Goal: Task Accomplishment & Management: Complete application form

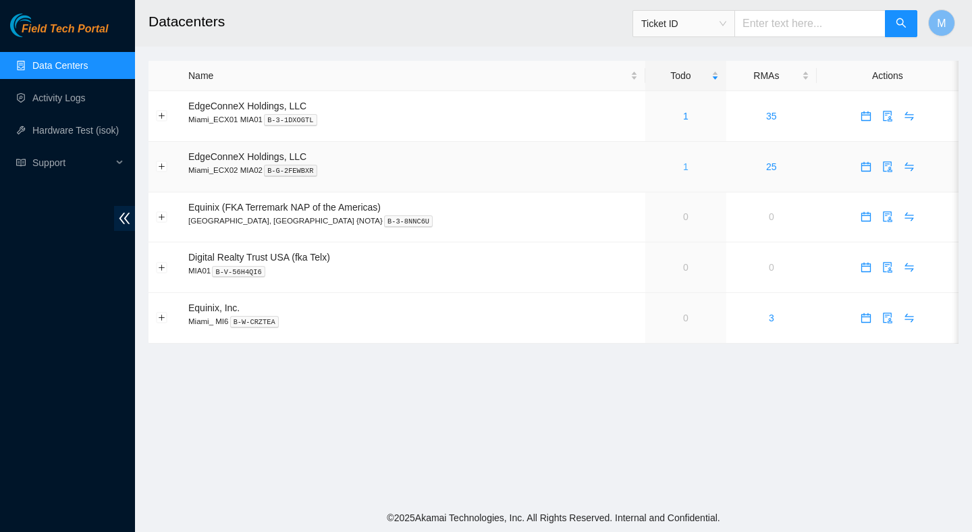
click at [683, 164] on link "1" at bounding box center [685, 166] width 5 height 11
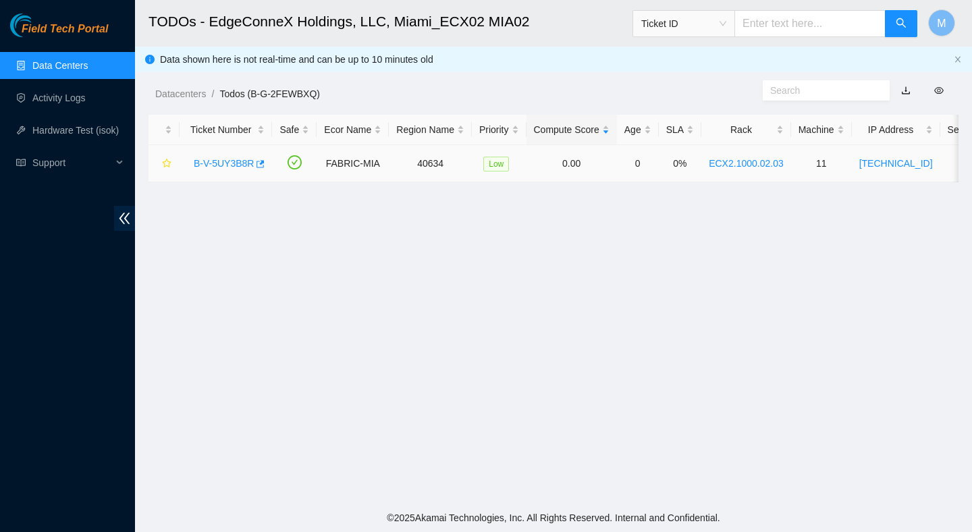
click at [246, 161] on link "B-V-5UY3B8R" at bounding box center [224, 163] width 60 height 11
click at [242, 167] on link "B-V-5UY3B8R" at bounding box center [224, 163] width 60 height 11
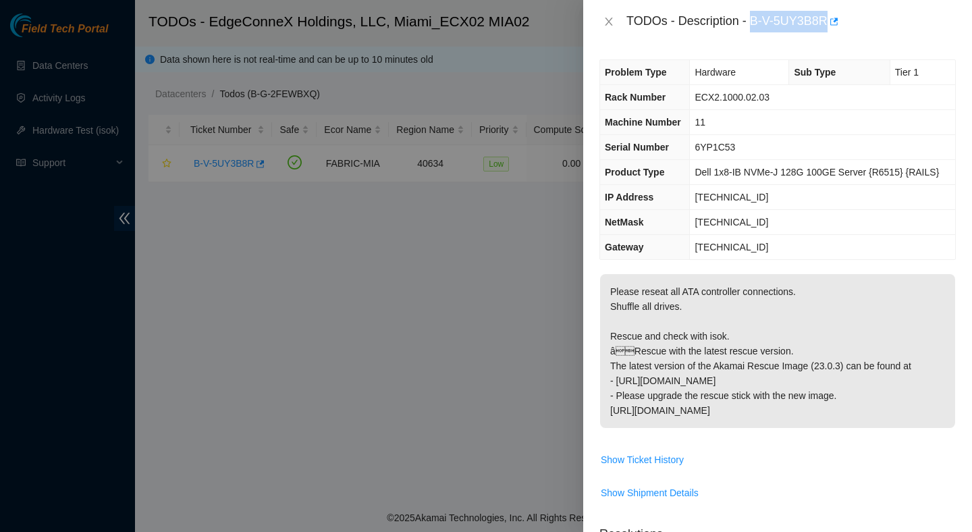
drag, startPoint x: 754, startPoint y: 22, endPoint x: 832, endPoint y: 28, distance: 78.5
click at [832, 28] on div "TODOs - Description - B-V-5UY3B8R" at bounding box center [790, 22] width 329 height 22
copy div "B-V-5UY3B8R"
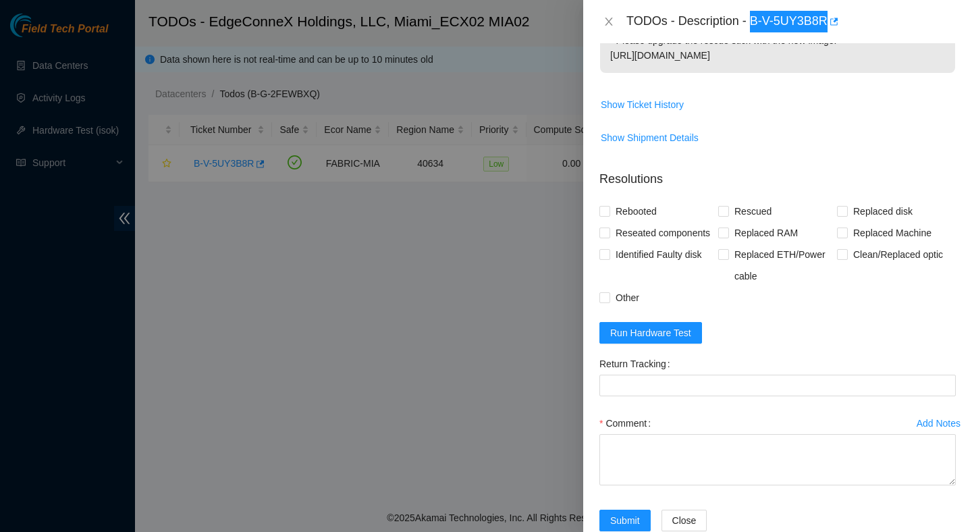
scroll to position [372, 0]
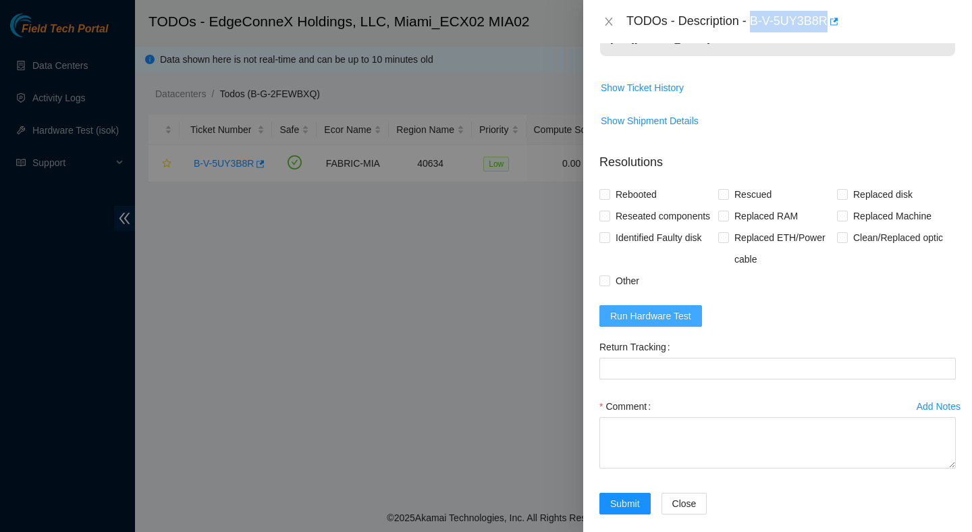
click at [630, 323] on span "Run Hardware Test" at bounding box center [650, 315] width 81 height 15
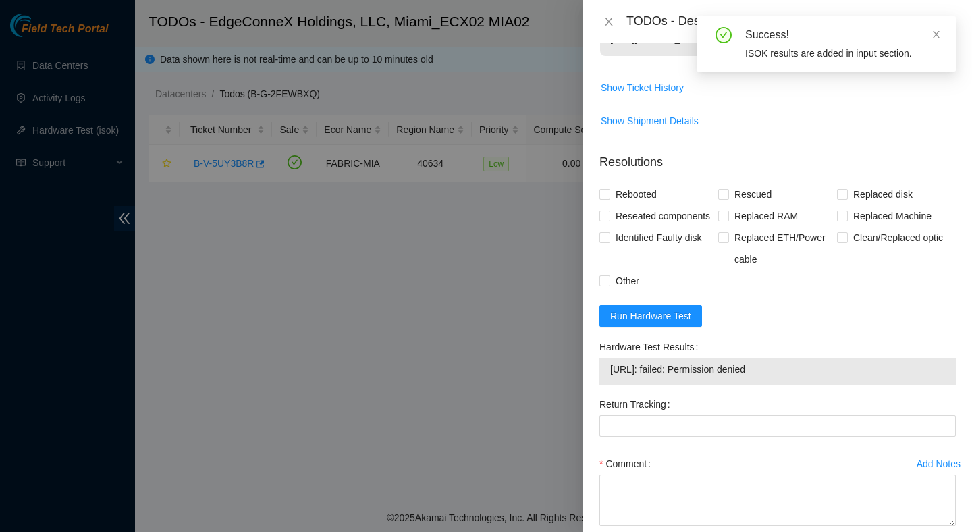
click at [746, 377] on span "[URL]: failed: Permission denied" at bounding box center [777, 369] width 335 height 15
copy span "[URL]: failed: Permission denied"
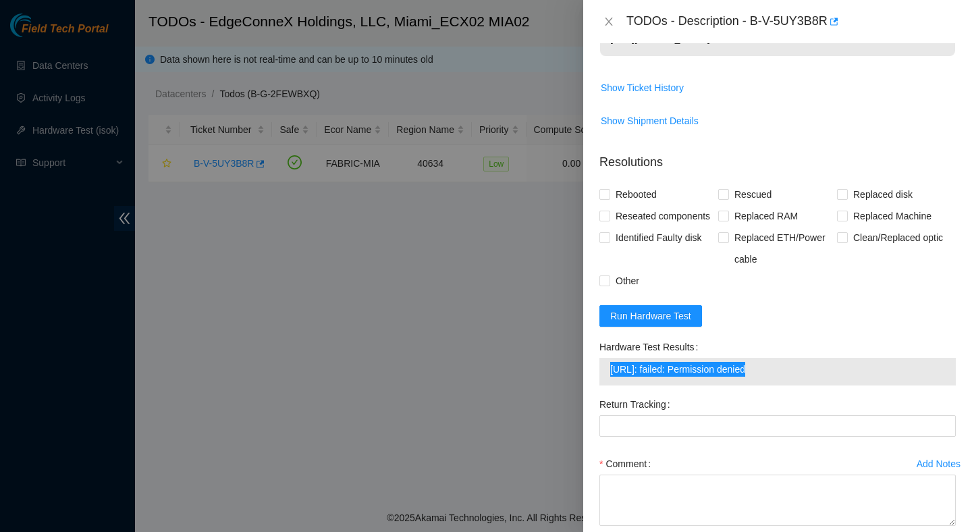
scroll to position [0, 0]
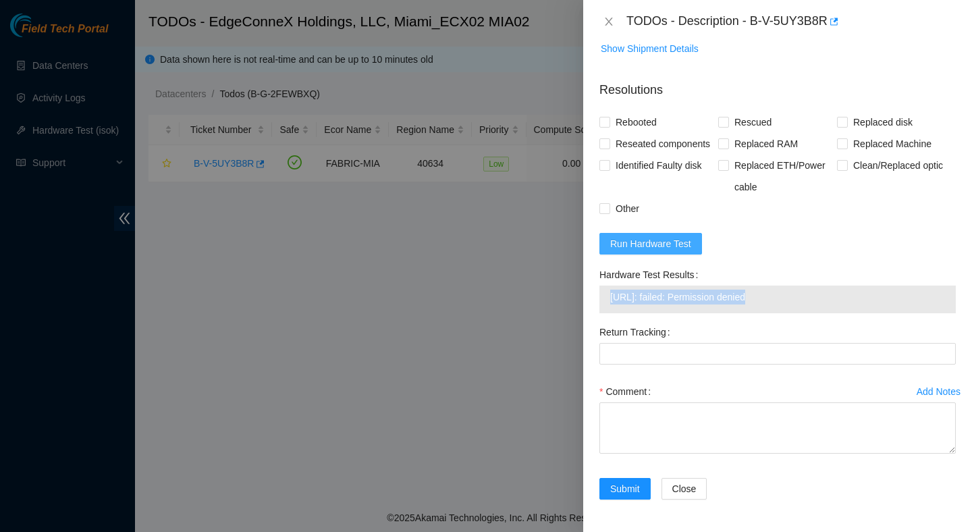
click at [641, 244] on span "Run Hardware Test" at bounding box center [650, 243] width 81 height 15
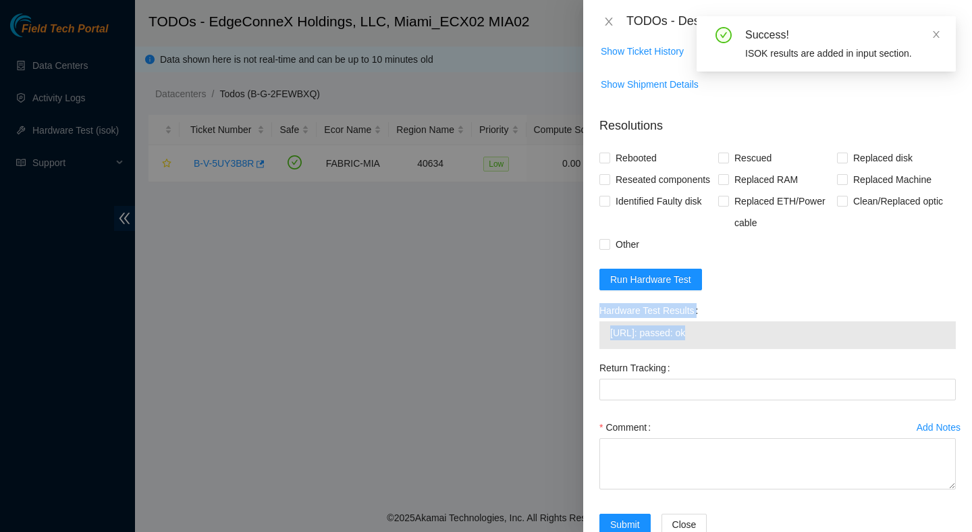
scroll to position [466, 0]
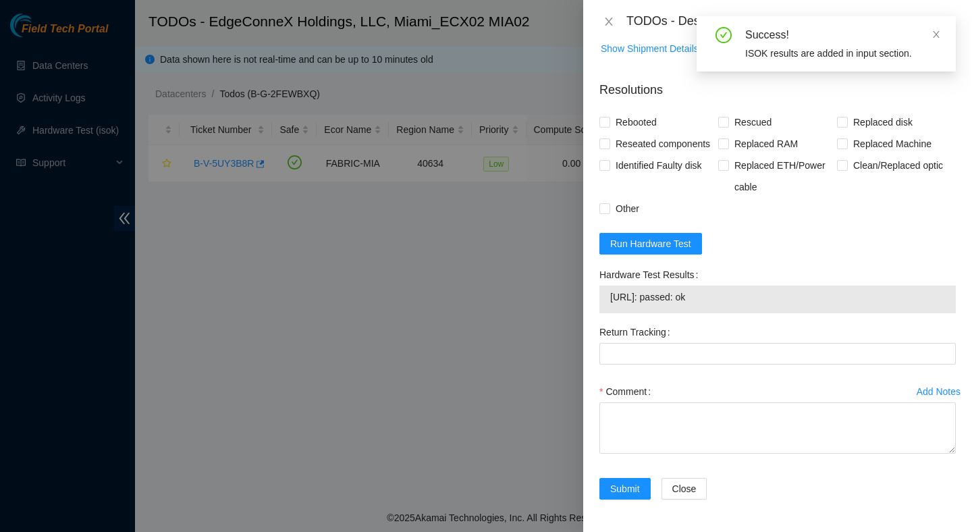
click at [733, 305] on td "[URL]: passed: ok" at bounding box center [777, 299] width 336 height 21
click at [722, 301] on span "[URL]: passed: ok" at bounding box center [777, 296] width 335 height 15
copy span "[URL]: passed: ok"
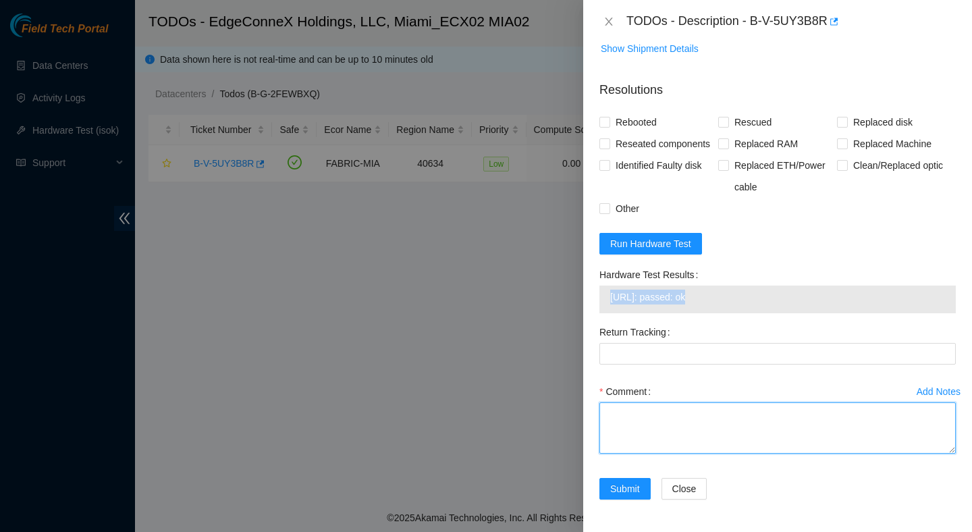
click at [704, 422] on textarea "Comment" at bounding box center [777, 427] width 356 height 51
paste textarea "Verified ticket is safe to work on : Yes NOCC Authorized: Yes Located server co…"
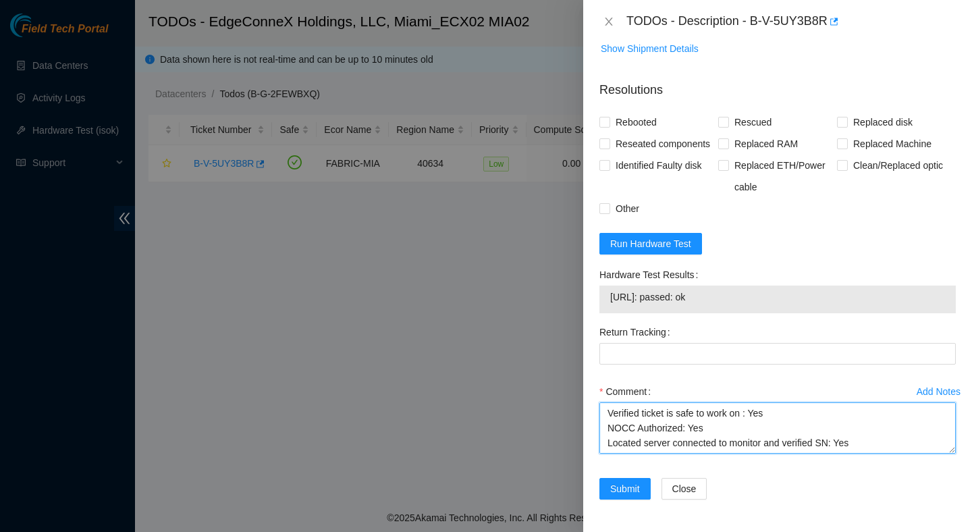
scroll to position [188, 0]
type textarea "Verified ticket is safe to work on : Yes NOCC Authorized: Yes Located server co…"
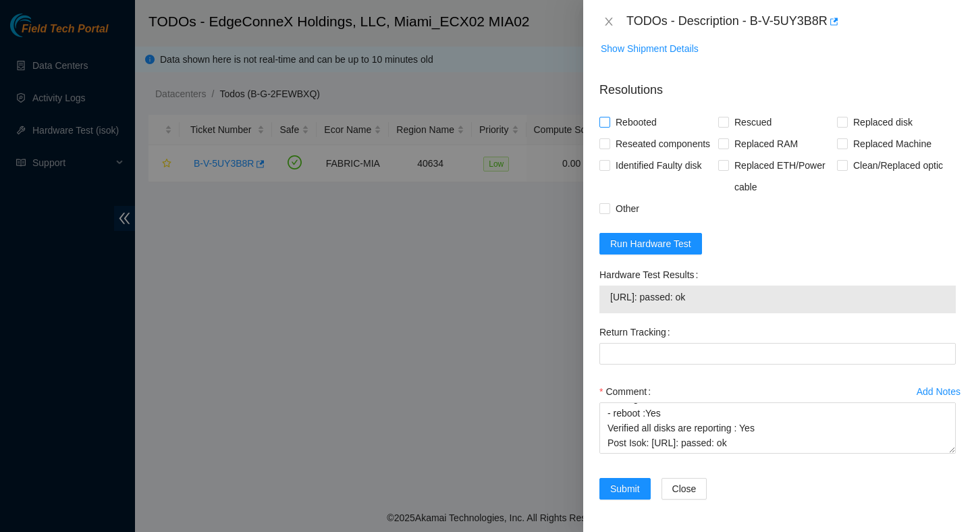
click at [634, 111] on span "Rebooted" at bounding box center [636, 122] width 52 height 22
click at [609, 117] on input "Rebooted" at bounding box center [603, 121] width 9 height 9
checkbox input "true"
click at [727, 117] on span at bounding box center [723, 122] width 11 height 11
click at [727, 117] on input "Rescued" at bounding box center [722, 121] width 9 height 9
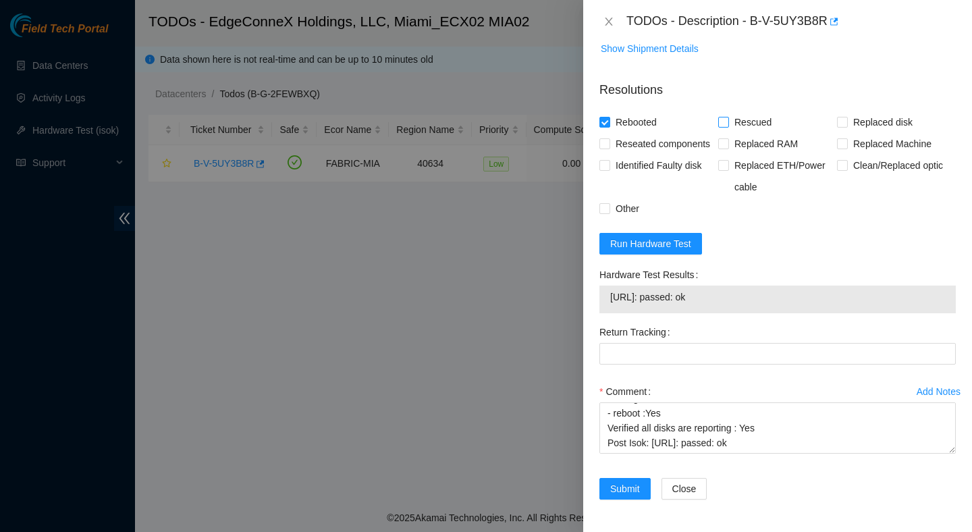
checkbox input "true"
click at [633, 148] on span "Reseated components" at bounding box center [662, 144] width 105 height 22
click at [609, 148] on input "Reseated components" at bounding box center [603, 142] width 9 height 9
checkbox input "true"
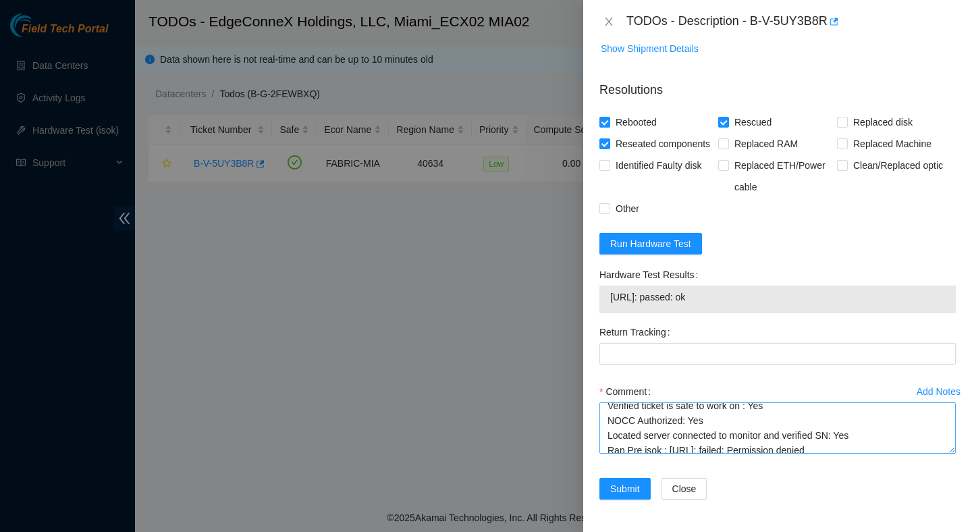
scroll to position [0, 0]
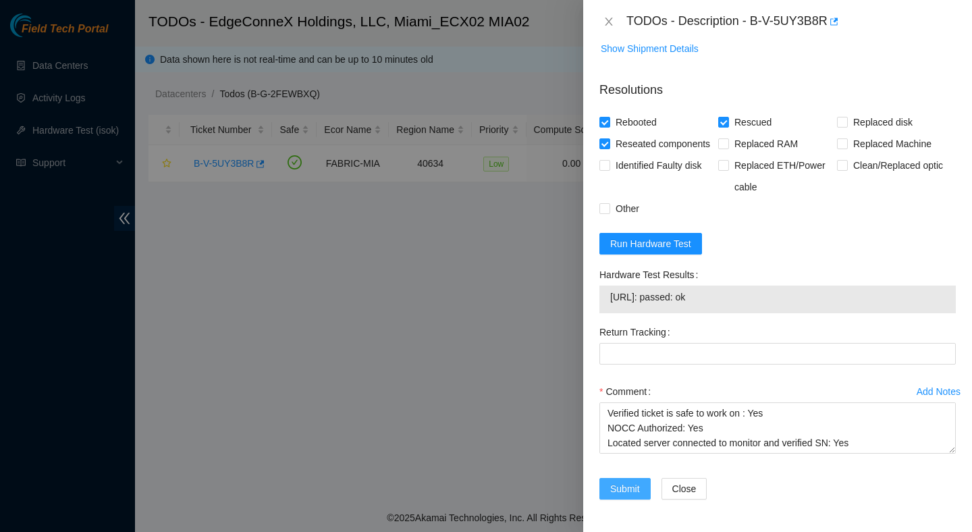
click at [632, 493] on span "Submit" at bounding box center [625, 488] width 30 height 15
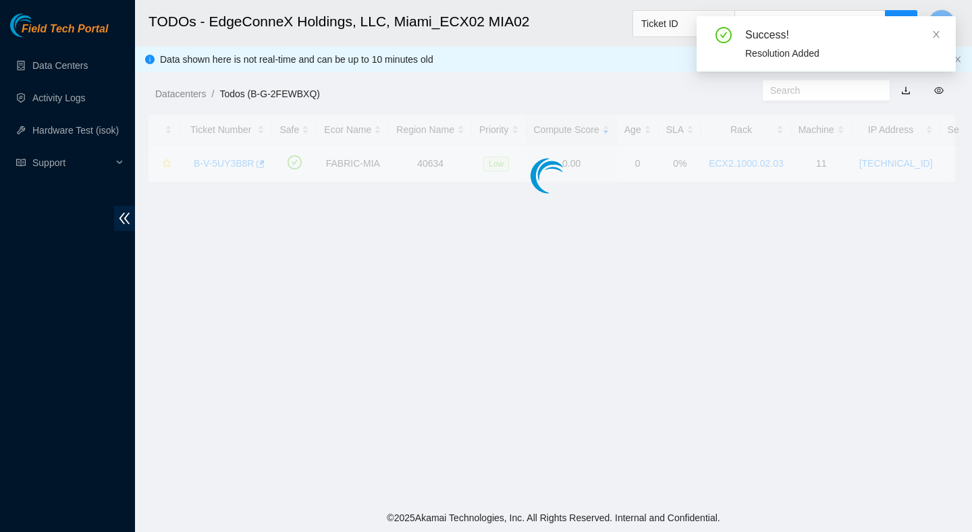
scroll to position [339, 0]
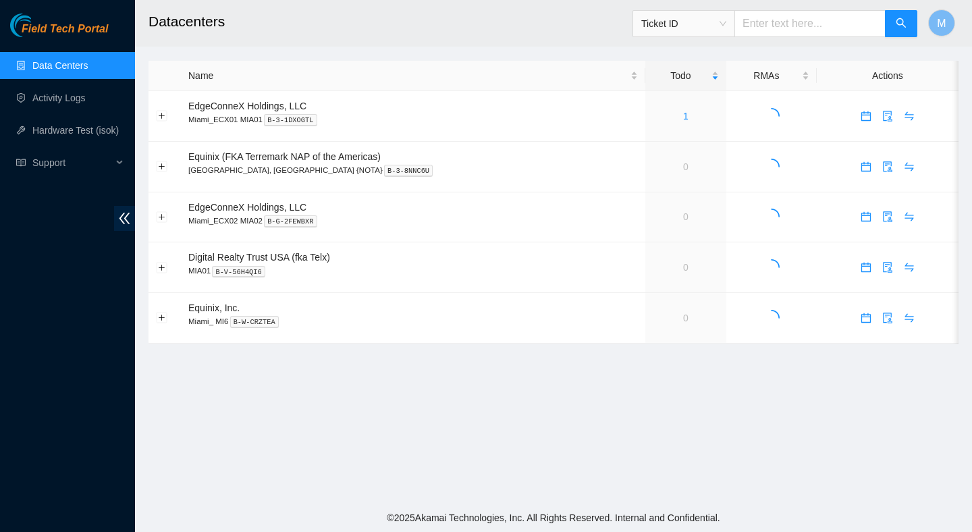
click at [543, 392] on main "Datacenters Ticket ID M Name Todo RMAs Actions EdgeConneX Holdings, LLC Miami_E…" at bounding box center [553, 251] width 837 height 503
